Goal: Transaction & Acquisition: Purchase product/service

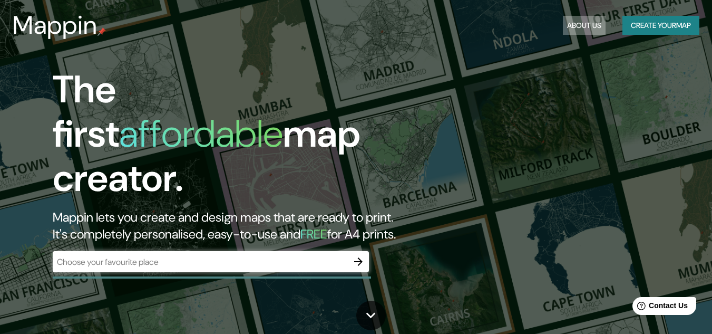
click at [587, 23] on button "About Us" at bounding box center [584, 26] width 43 height 20
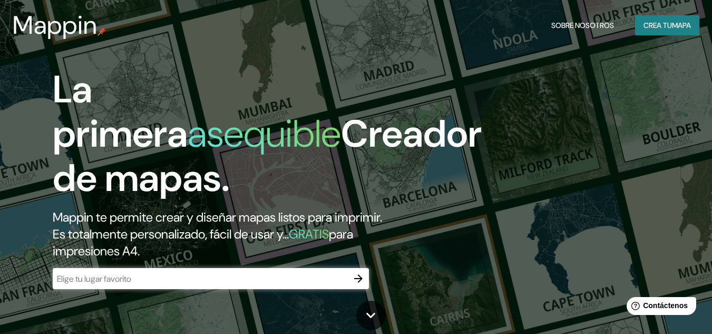
click at [647, 26] on font "Crea tu" at bounding box center [658, 25] width 28 height 9
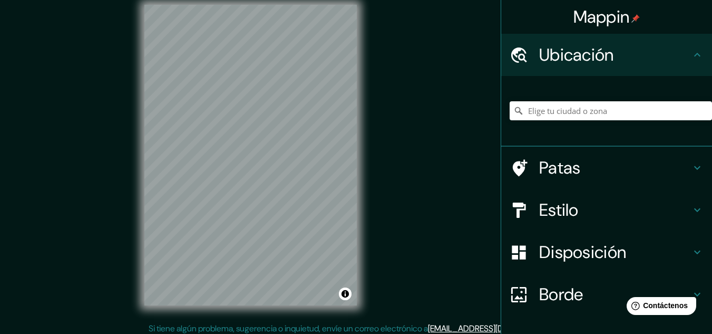
scroll to position [17, 0]
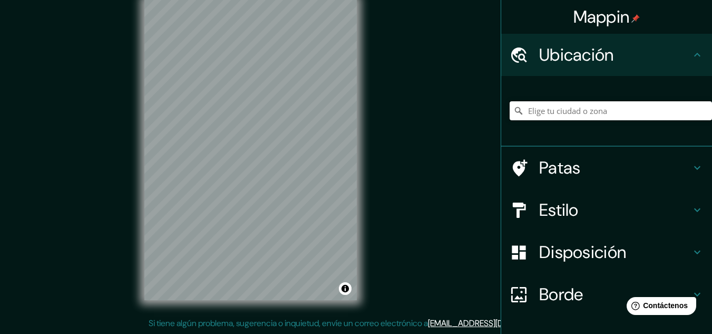
click at [559, 115] on input "Elige tu ciudad o zona" at bounding box center [611, 110] width 202 height 19
click at [629, 80] on div at bounding box center [606, 111] width 211 height 71
click at [628, 73] on div "Ubicación" at bounding box center [606, 55] width 211 height 42
click at [579, 127] on div at bounding box center [611, 110] width 202 height 53
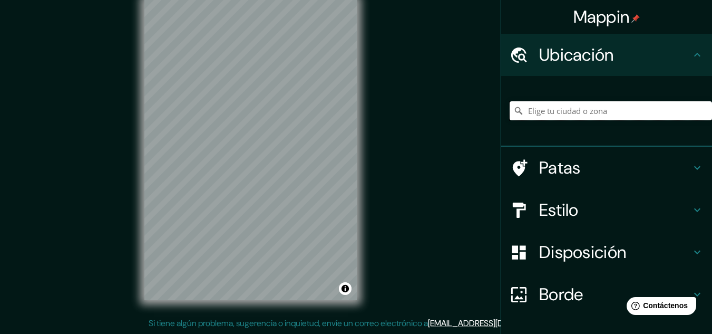
click at [559, 110] on input "Elige tu ciudad o zona" at bounding box center [611, 110] width 202 height 19
click at [638, 179] on div "Patas" at bounding box center [606, 168] width 211 height 42
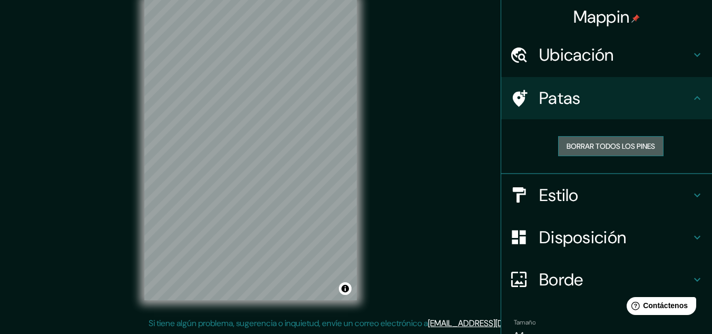
click at [592, 147] on font "Borrar todos los pines" at bounding box center [611, 145] width 89 height 9
click at [567, 199] on font "Estilo" at bounding box center [559, 195] width 40 height 22
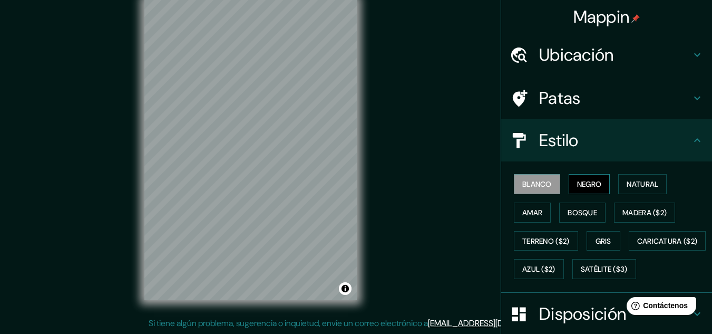
click at [586, 191] on button "Negro" at bounding box center [590, 184] width 42 height 20
click at [542, 188] on font "Blanco" at bounding box center [537, 183] width 30 height 9
click at [597, 91] on h4 "Patas" at bounding box center [615, 98] width 152 height 21
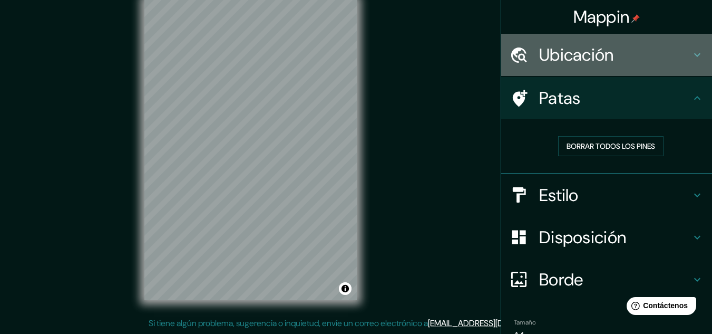
click at [597, 62] on font "Ubicación" at bounding box center [576, 55] width 75 height 22
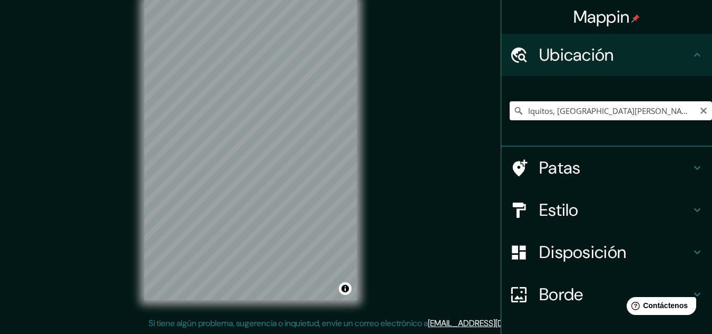
click at [617, 116] on input "Iquitos, [GEOGRAPHIC_DATA][PERSON_NAME], [GEOGRAPHIC_DATA]" at bounding box center [611, 110] width 202 height 19
drag, startPoint x: 665, startPoint y: 112, endPoint x: 547, endPoint y: 116, distance: 118.1
click at [547, 116] on input "Iquitos, [GEOGRAPHIC_DATA][PERSON_NAME], [GEOGRAPHIC_DATA]" at bounding box center [611, 110] width 202 height 19
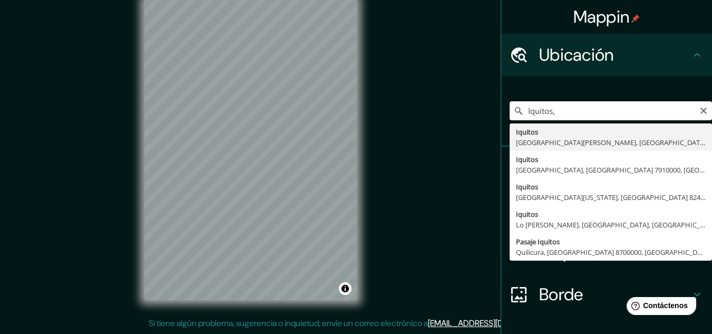
type input "Iquitos, [GEOGRAPHIC_DATA][PERSON_NAME], [GEOGRAPHIC_DATA]"
click at [699, 111] on icon "Claro" at bounding box center [703, 110] width 8 height 8
